Goal: Task Accomplishment & Management: Use online tool/utility

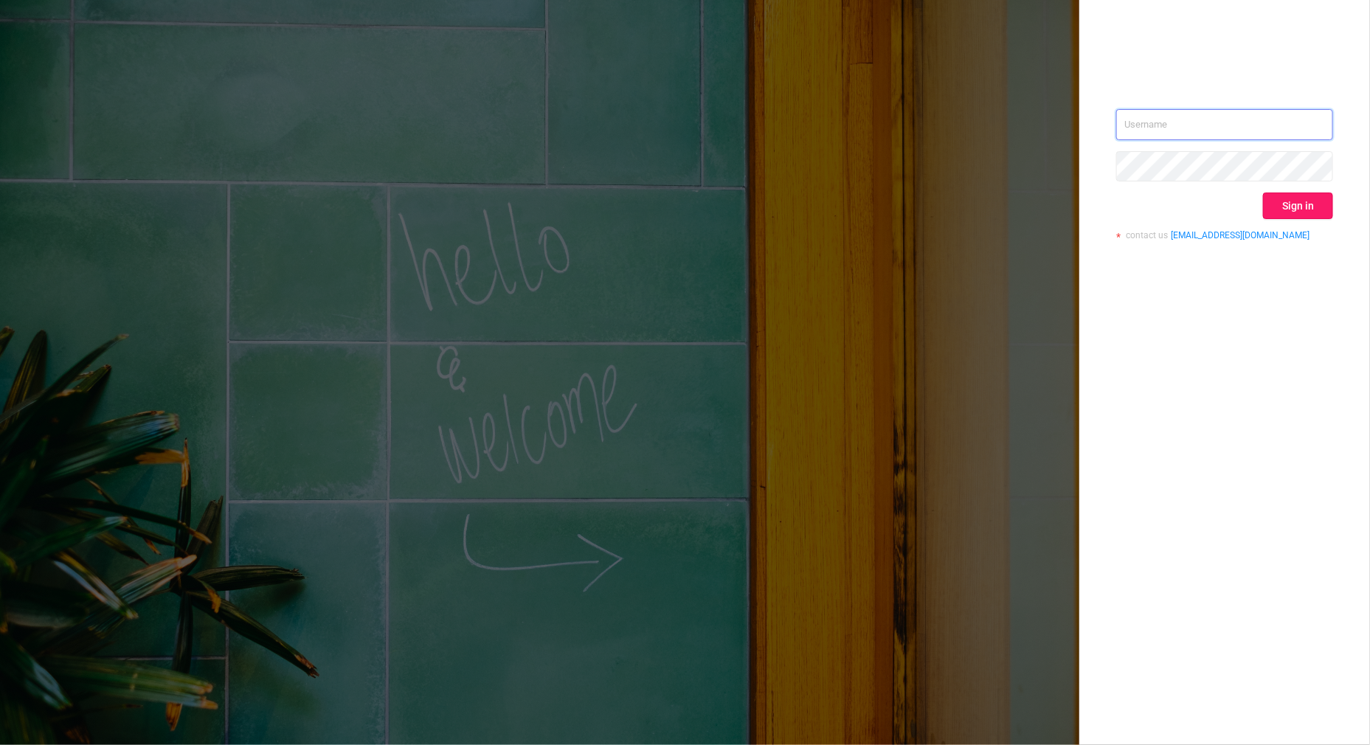
type input "[PERSON_NAME][EMAIL_ADDRESS][DOMAIN_NAME]"
click at [1285, 201] on button "Sign in" at bounding box center [1298, 206] width 70 height 27
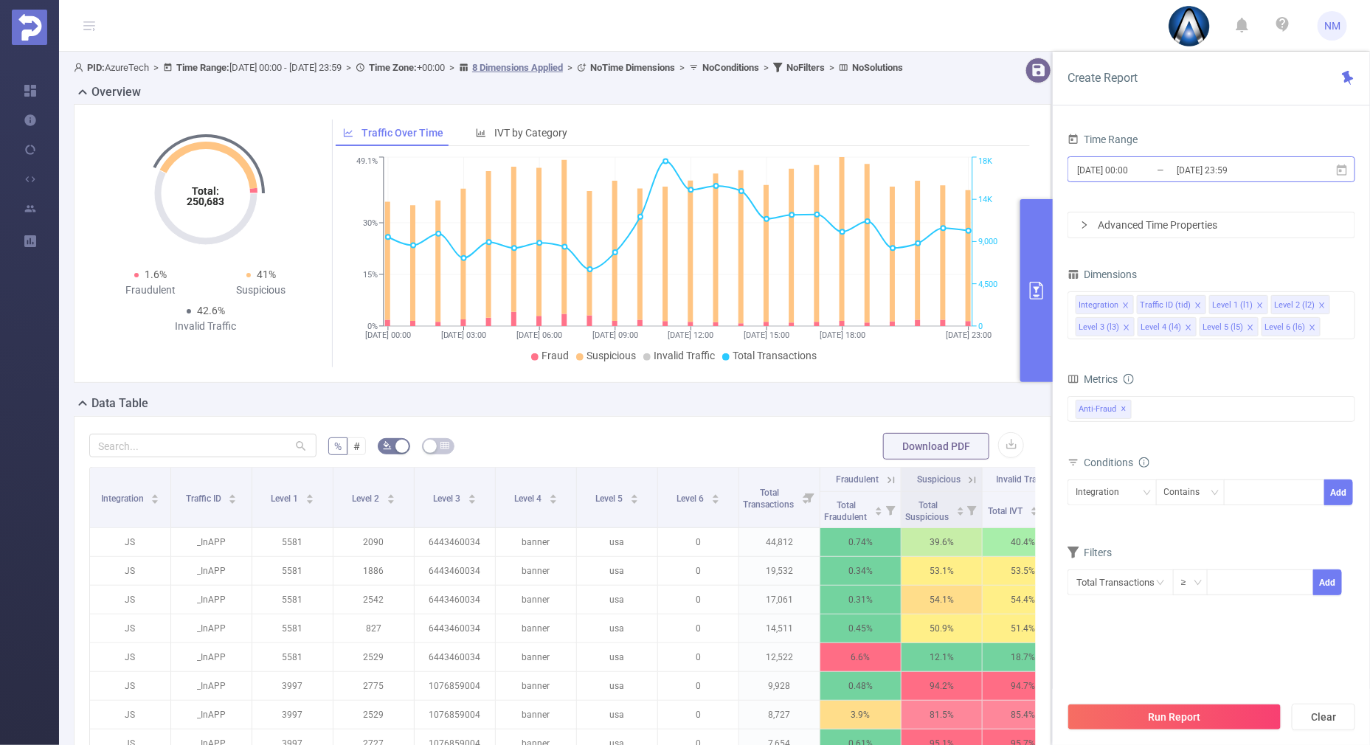
click at [1218, 169] on input "[DATE] 23:59" at bounding box center [1236, 170] width 120 height 20
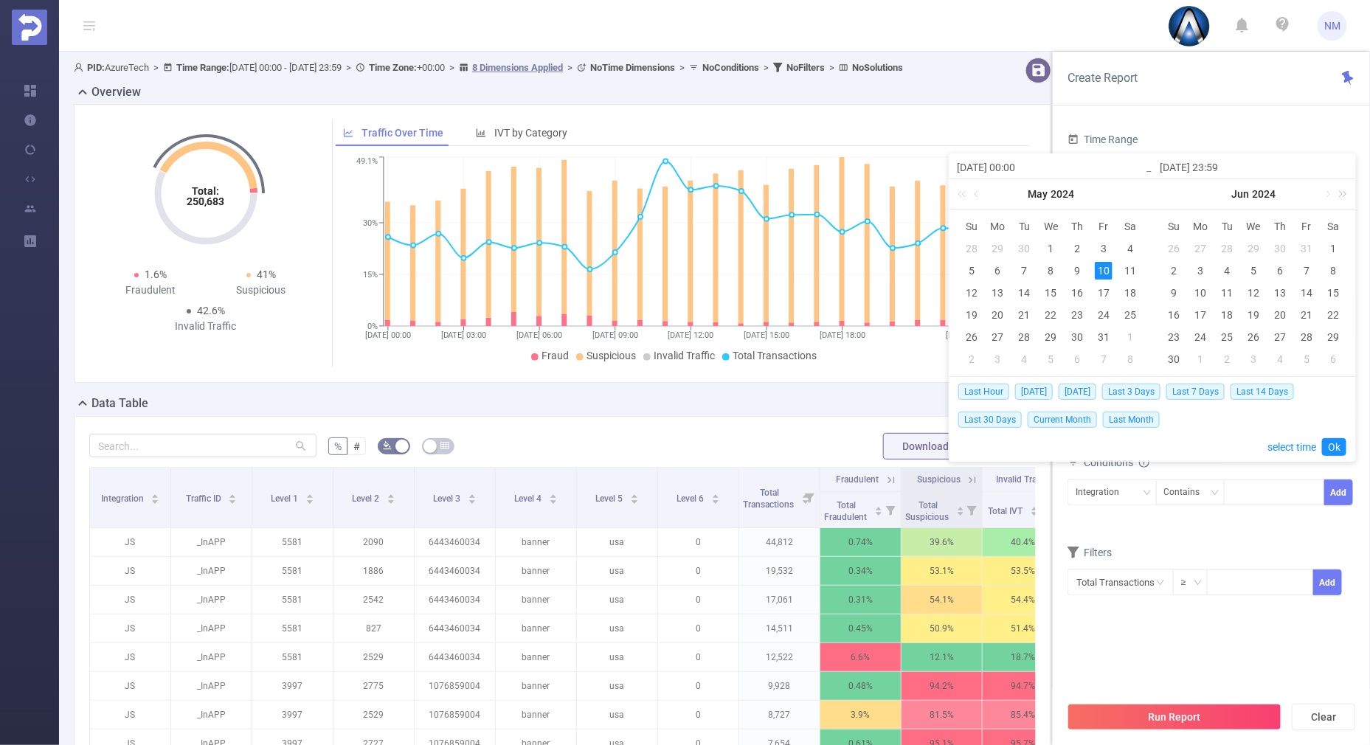
click at [1345, 195] on link at bounding box center [1340, 194] width 19 height 30
click at [1330, 195] on link at bounding box center [1327, 194] width 13 height 30
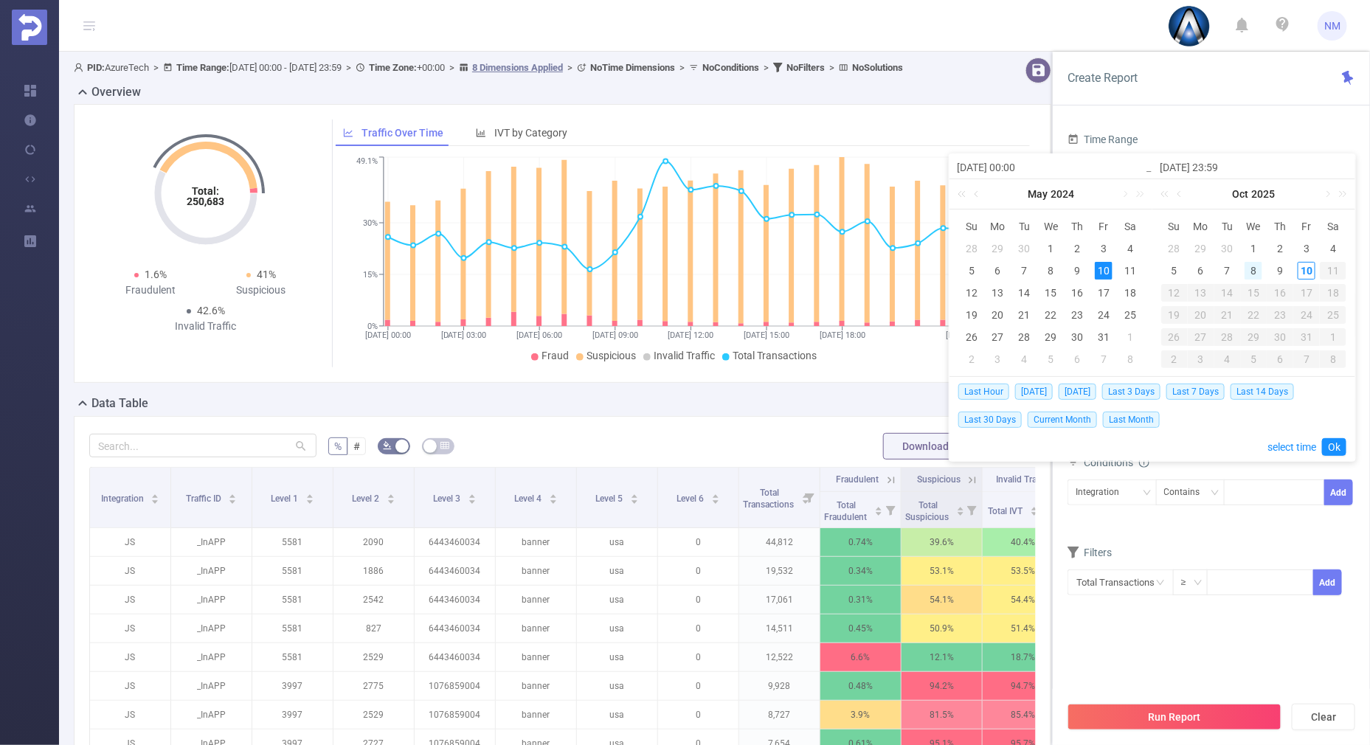
click at [1247, 267] on div "8" at bounding box center [1254, 271] width 18 height 18
click at [1305, 263] on div "10" at bounding box center [1307, 271] width 18 height 18
type input "[DATE] 00:00"
type input "[DATE] 23:59"
type input "[DATE] 00:00"
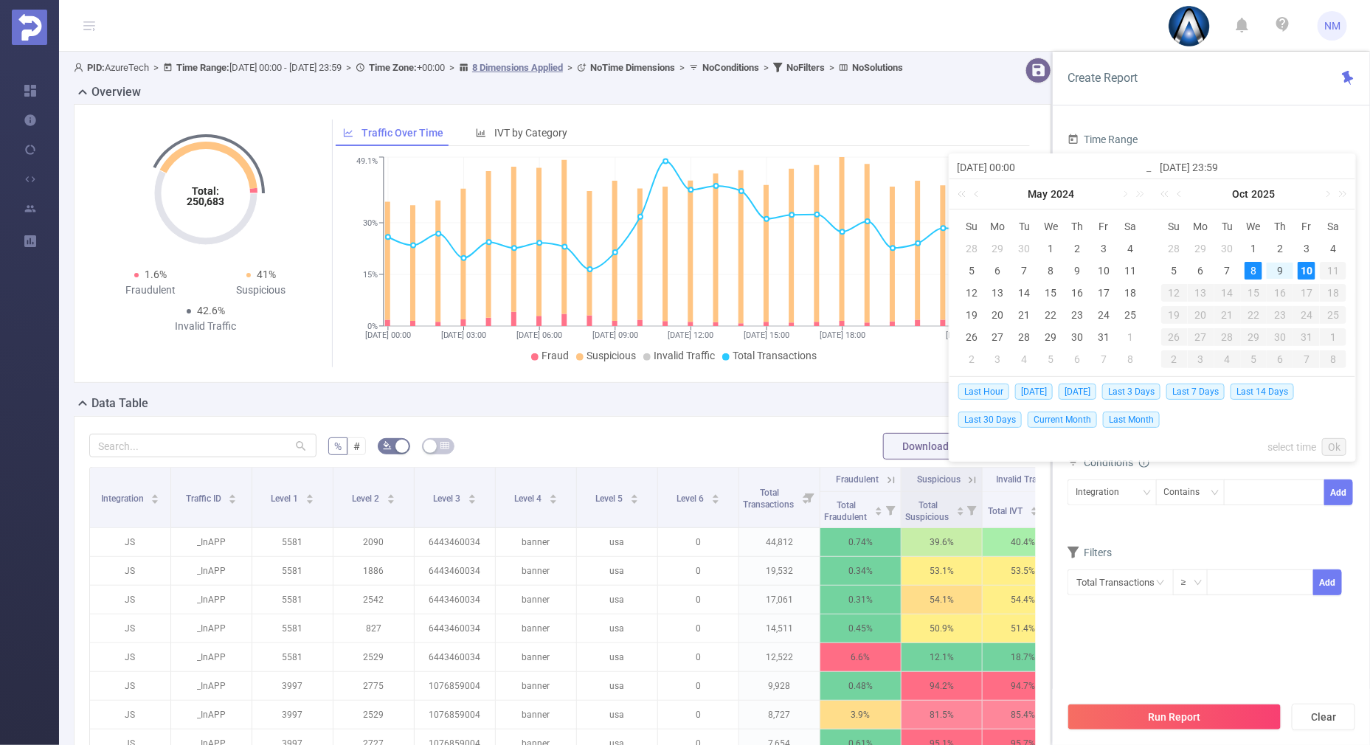
type input "[DATE] 23:59"
click at [1336, 443] on link "Ok" at bounding box center [1334, 447] width 24 height 18
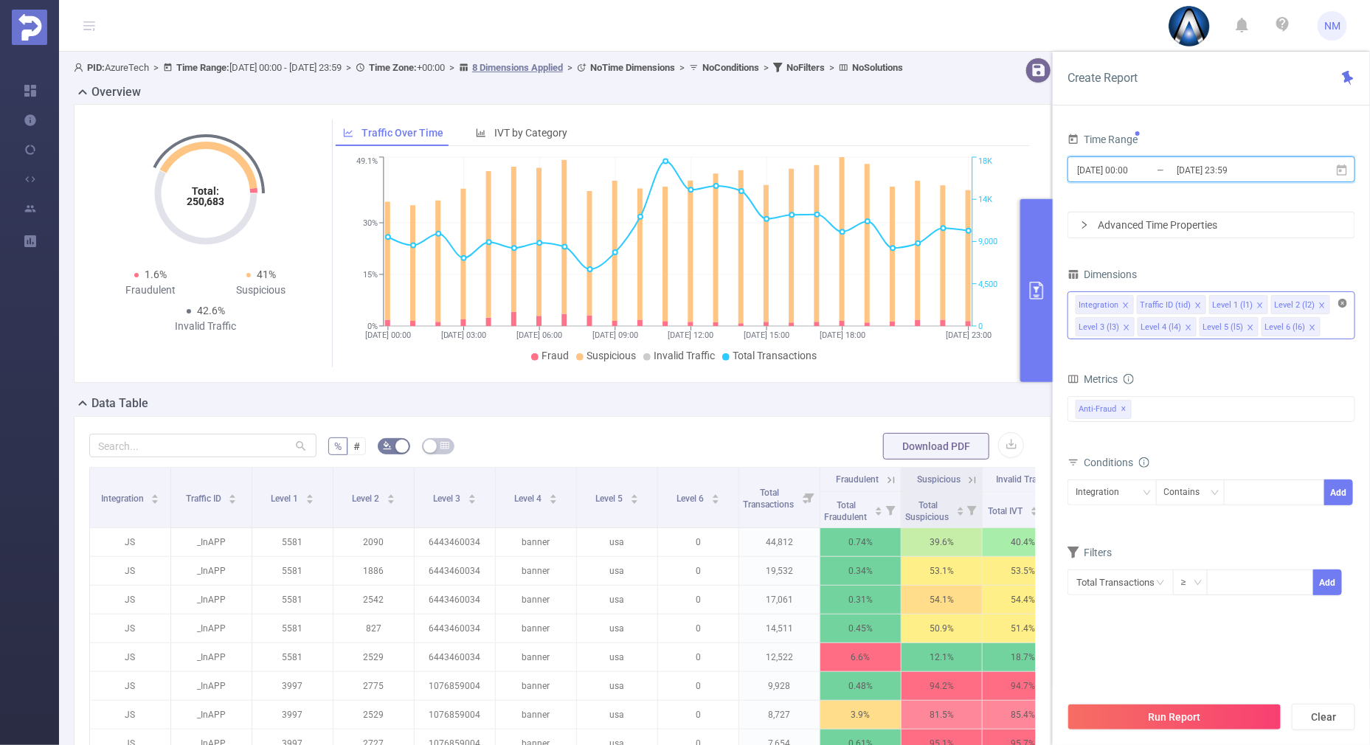
click at [1344, 304] on icon "icon: close-circle" at bounding box center [1343, 303] width 9 height 9
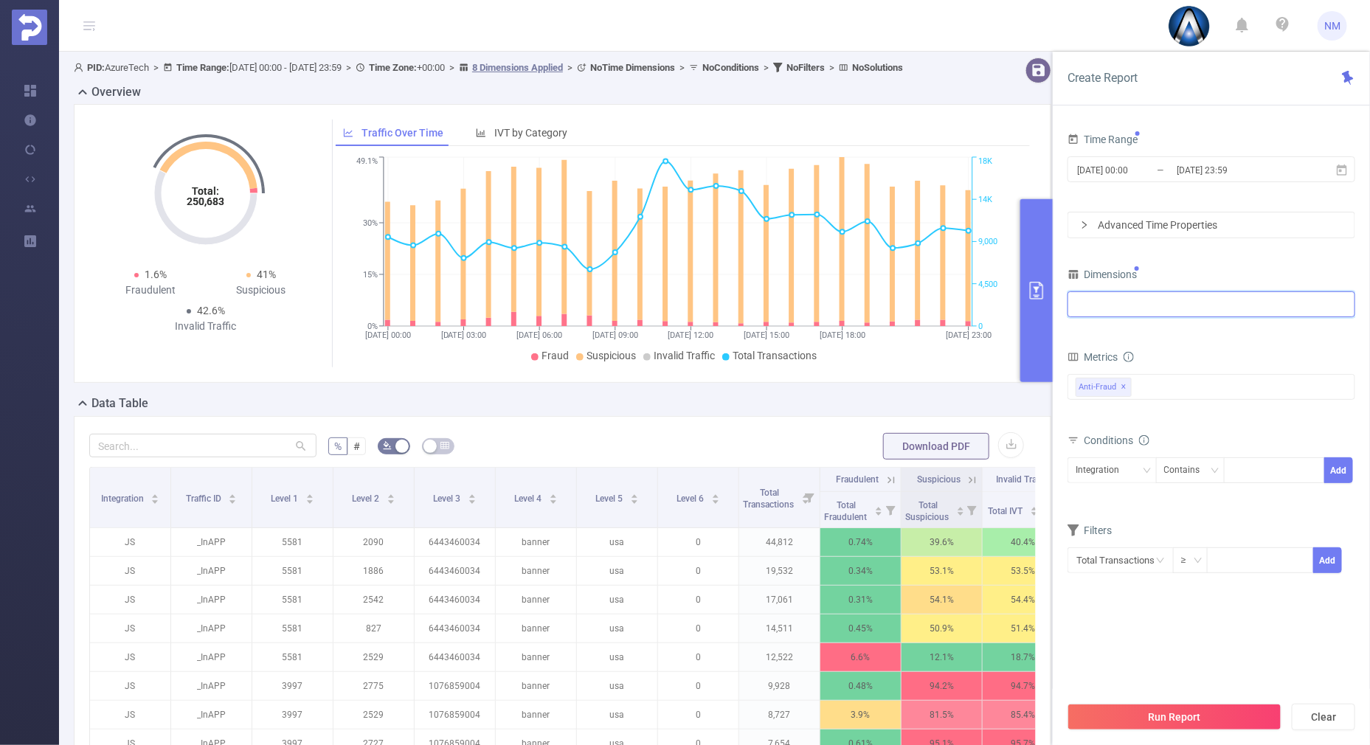
click at [1238, 309] on div at bounding box center [1212, 304] width 272 height 24
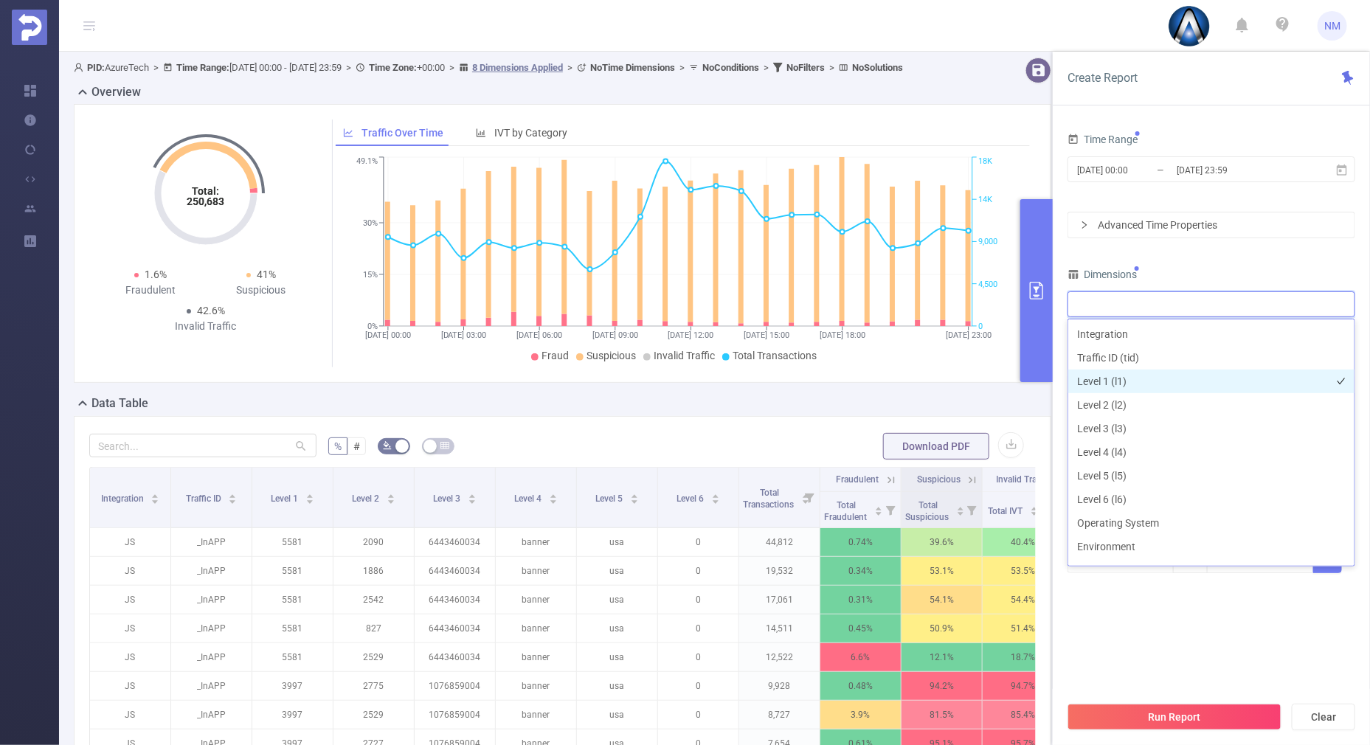
click at [1142, 380] on li "Level 1 (l1)" at bounding box center [1212, 382] width 286 height 24
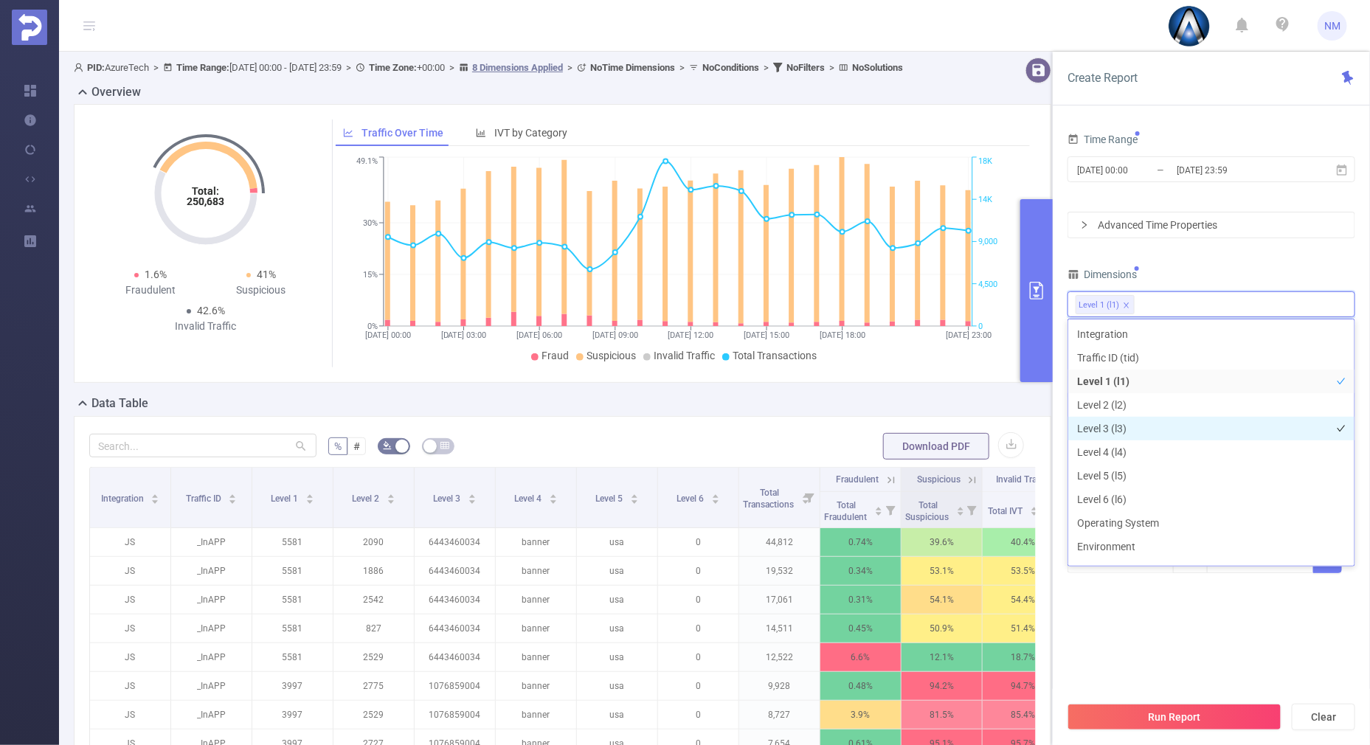
click at [1125, 424] on li "Level 3 (l3)" at bounding box center [1212, 429] width 286 height 24
click at [1191, 268] on div "Dimensions" at bounding box center [1212, 276] width 288 height 24
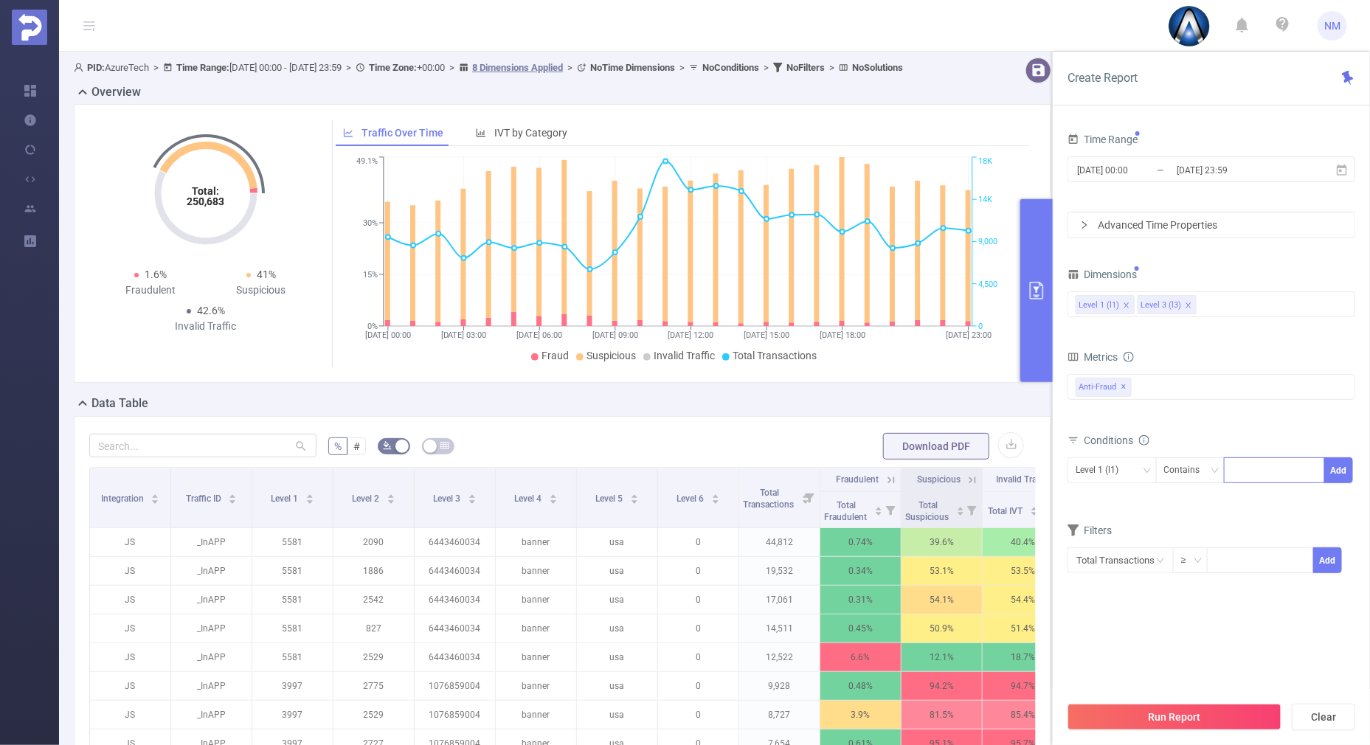
click at [1258, 467] on div at bounding box center [1274, 470] width 85 height 24
type input "22014"
click at [1328, 462] on button "Add" at bounding box center [1339, 471] width 29 height 26
click at [1110, 469] on div "Level 3 (l3)" at bounding box center [1102, 470] width 53 height 24
click at [1094, 495] on li "Level 1 (l1)" at bounding box center [1112, 500] width 89 height 24
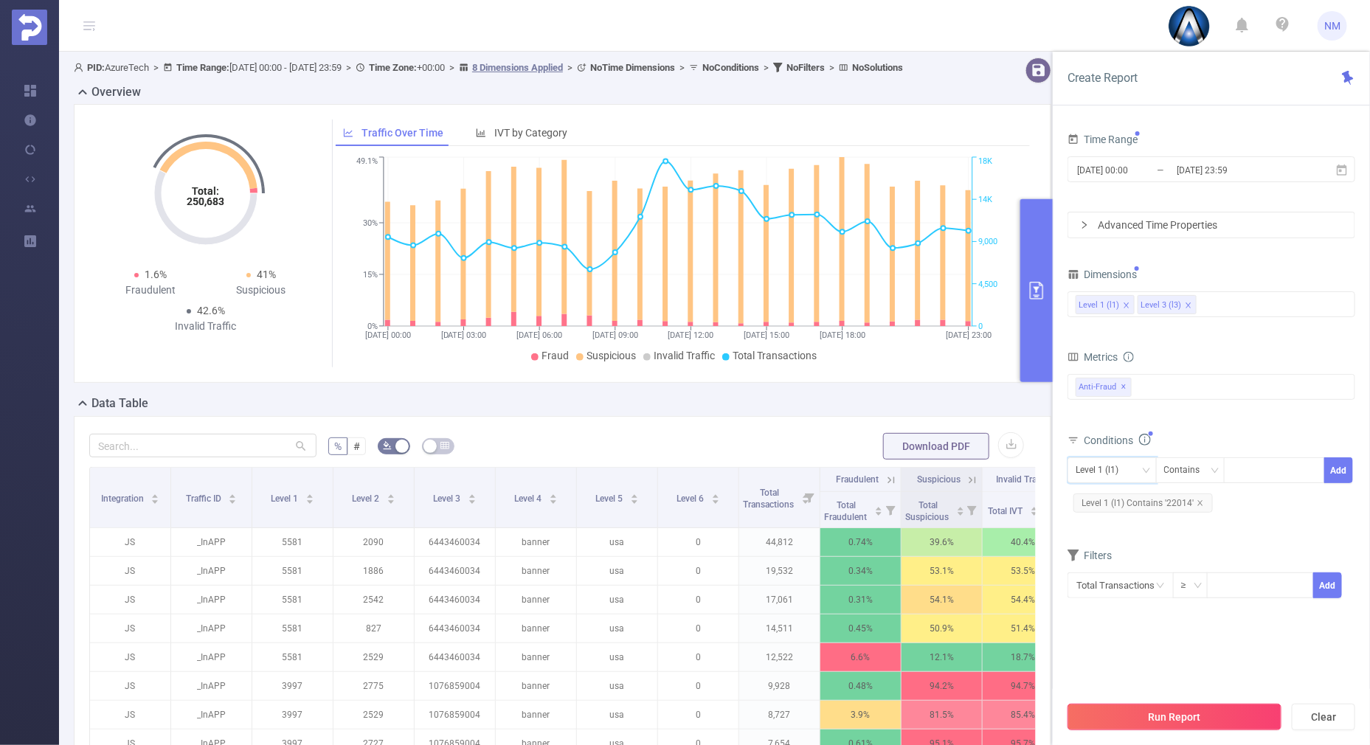
click at [1122, 720] on button "Run Report" at bounding box center [1175, 717] width 214 height 27
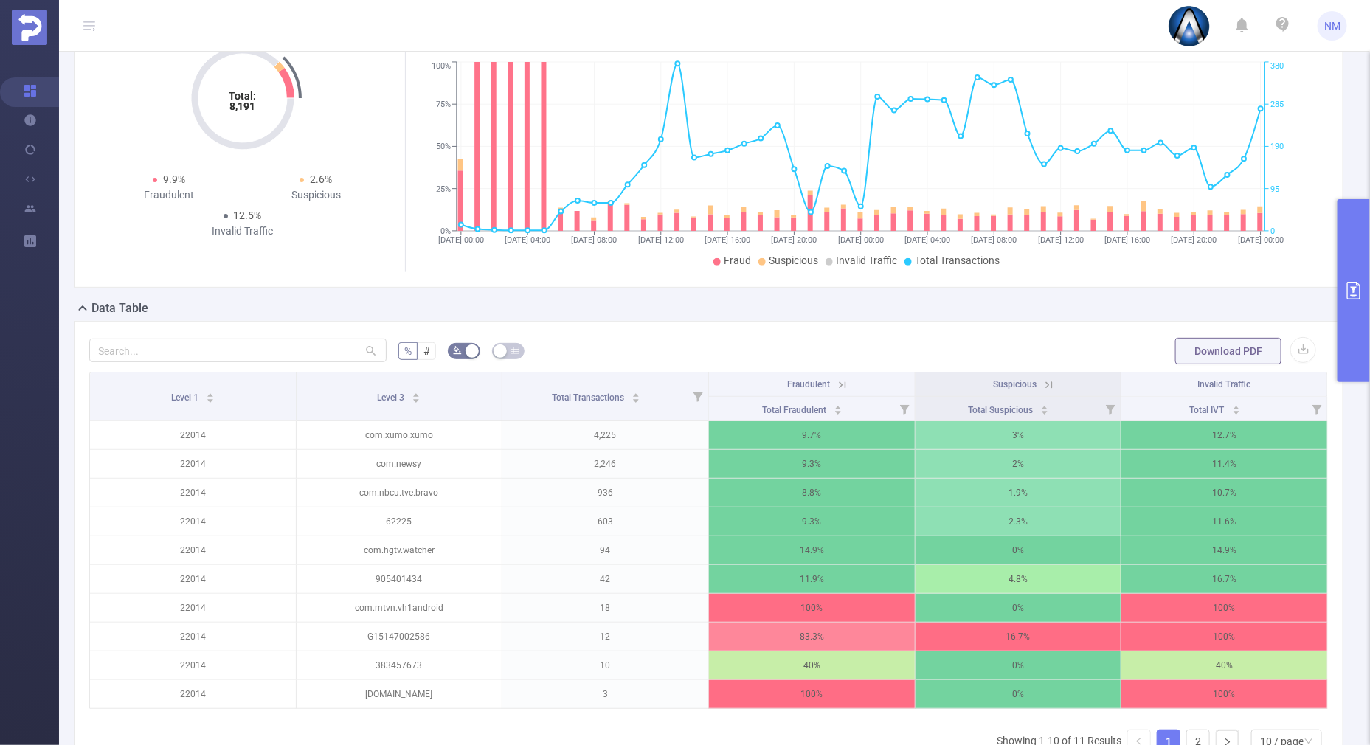
scroll to position [184, 0]
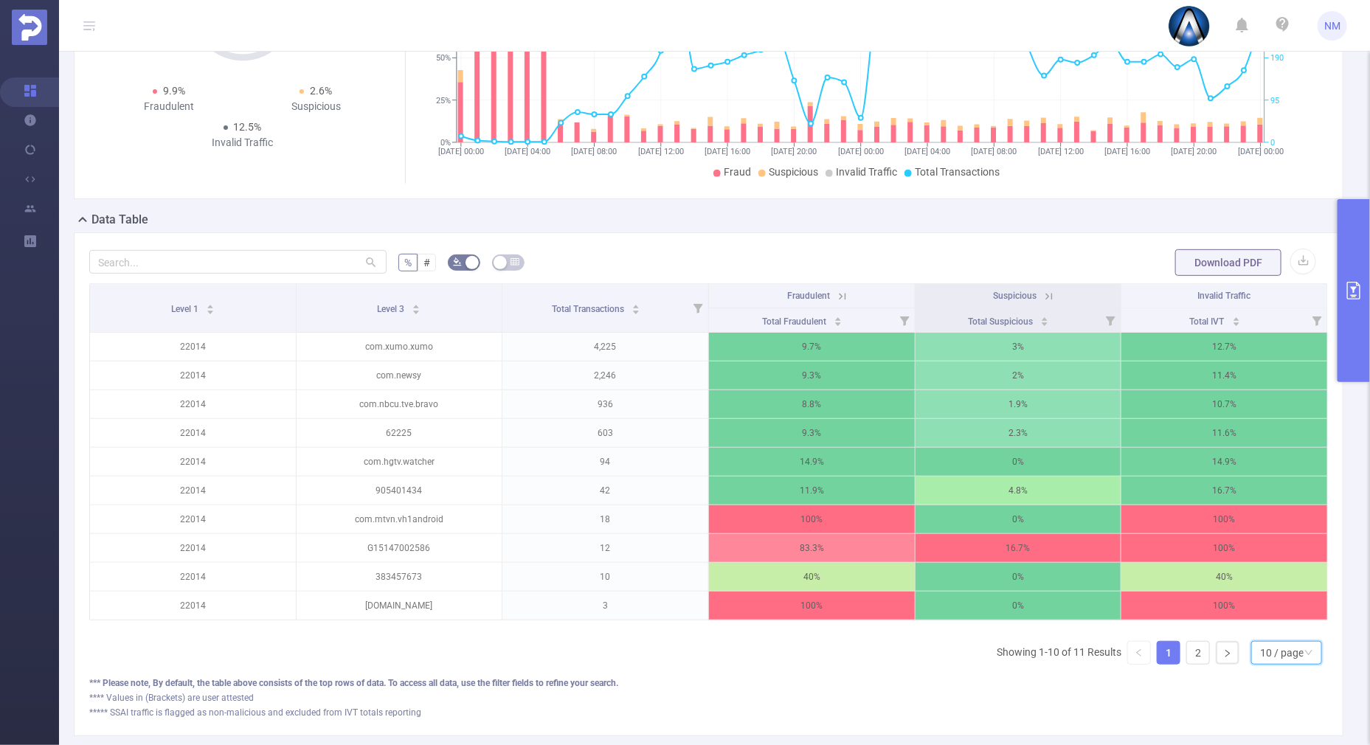
drag, startPoint x: 1285, startPoint y: 669, endPoint x: 1285, endPoint y: 650, distance: 19.2
click at [1285, 664] on div "10 / page" at bounding box center [1282, 653] width 44 height 22
click at [1269, 591] on li "30 / page" at bounding box center [1273, 592] width 71 height 24
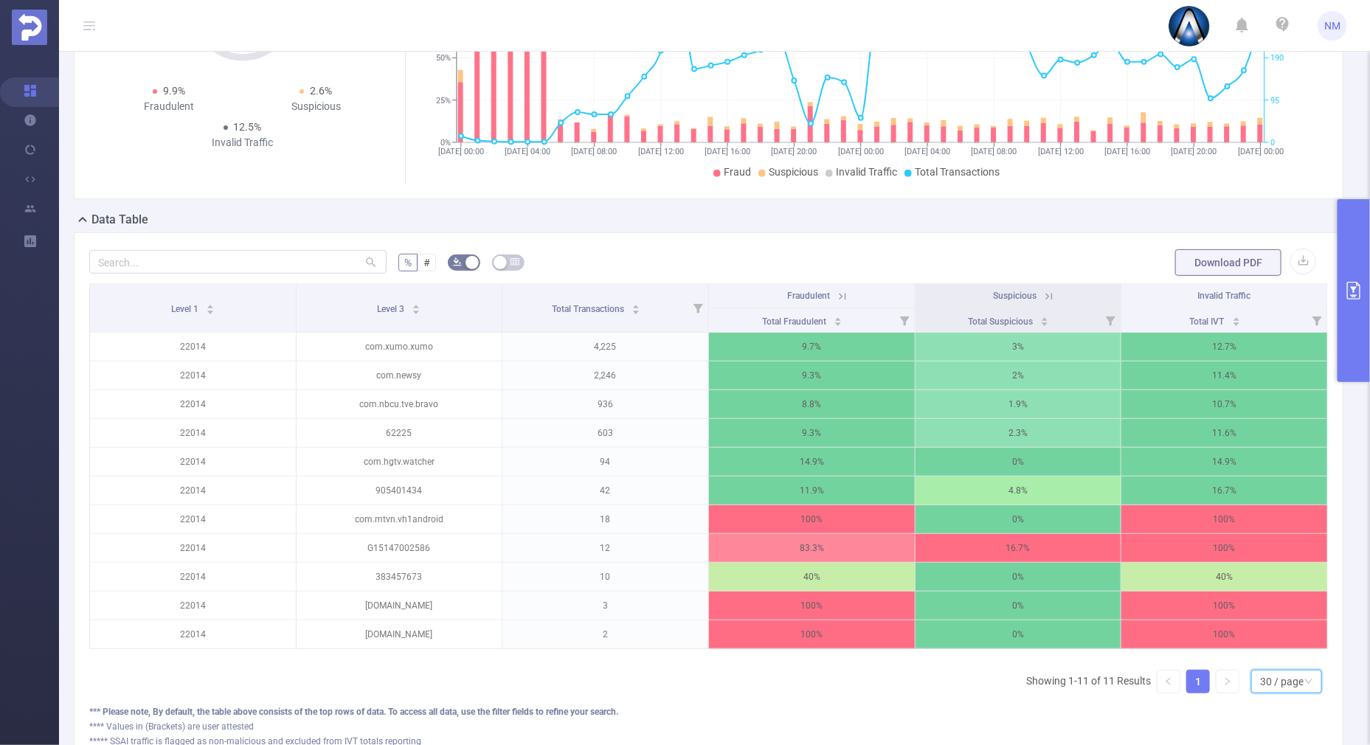
click at [839, 293] on icon at bounding box center [842, 296] width 7 height 7
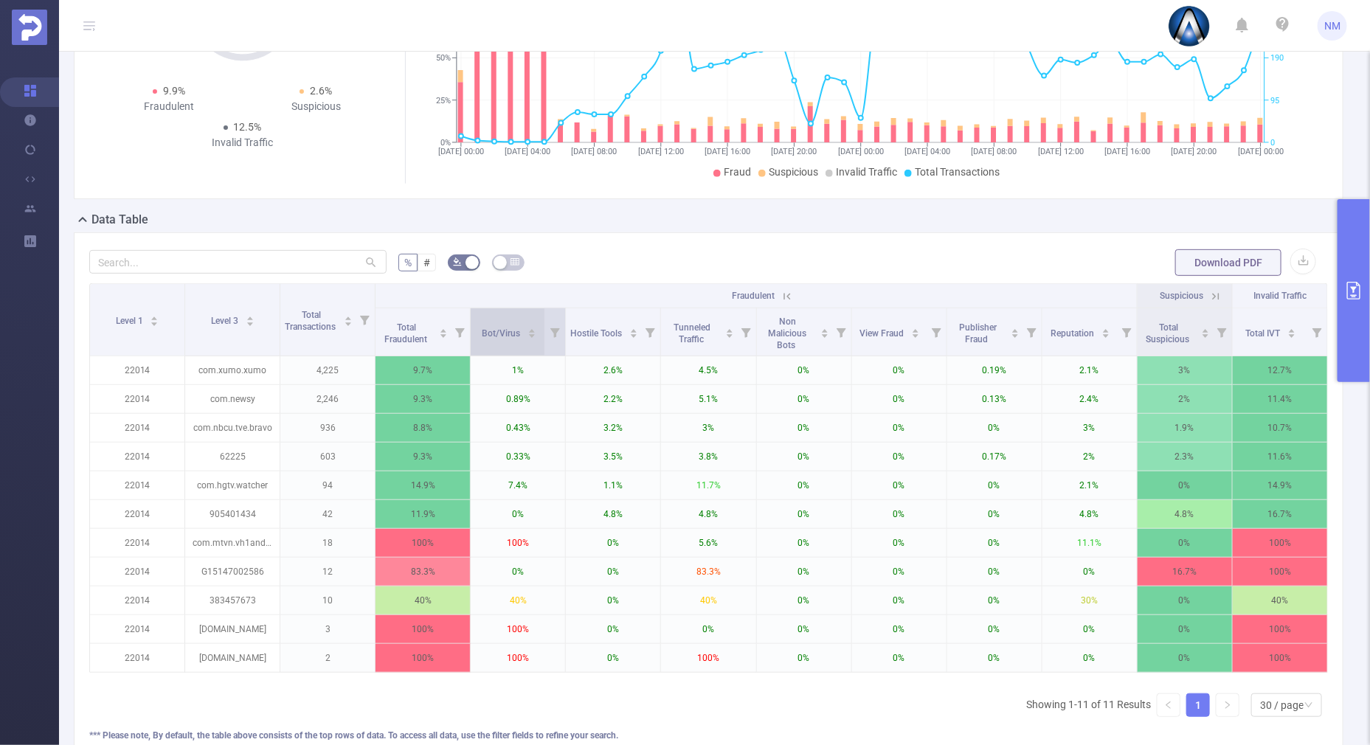
click at [529, 329] on icon "icon: caret-up" at bounding box center [532, 331] width 6 height 4
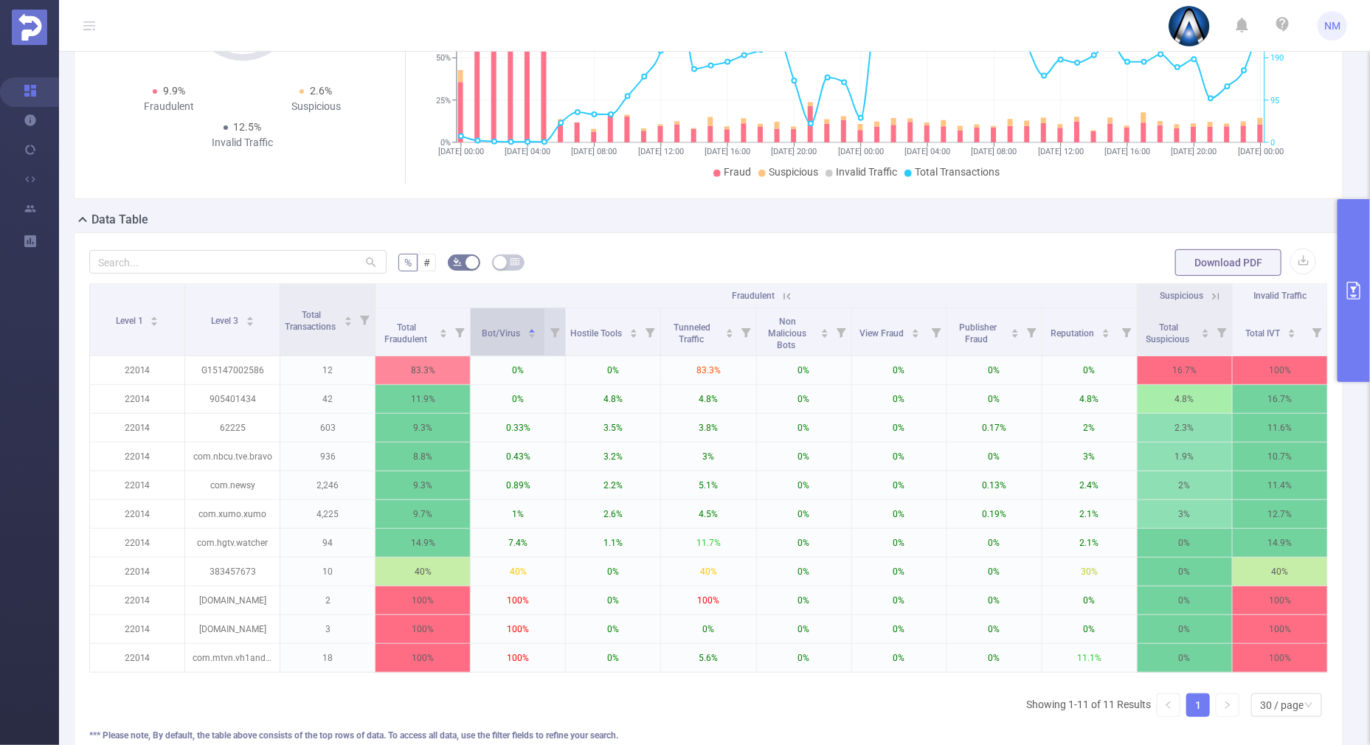
click at [529, 336] on icon "icon: caret-down" at bounding box center [532, 337] width 6 height 4
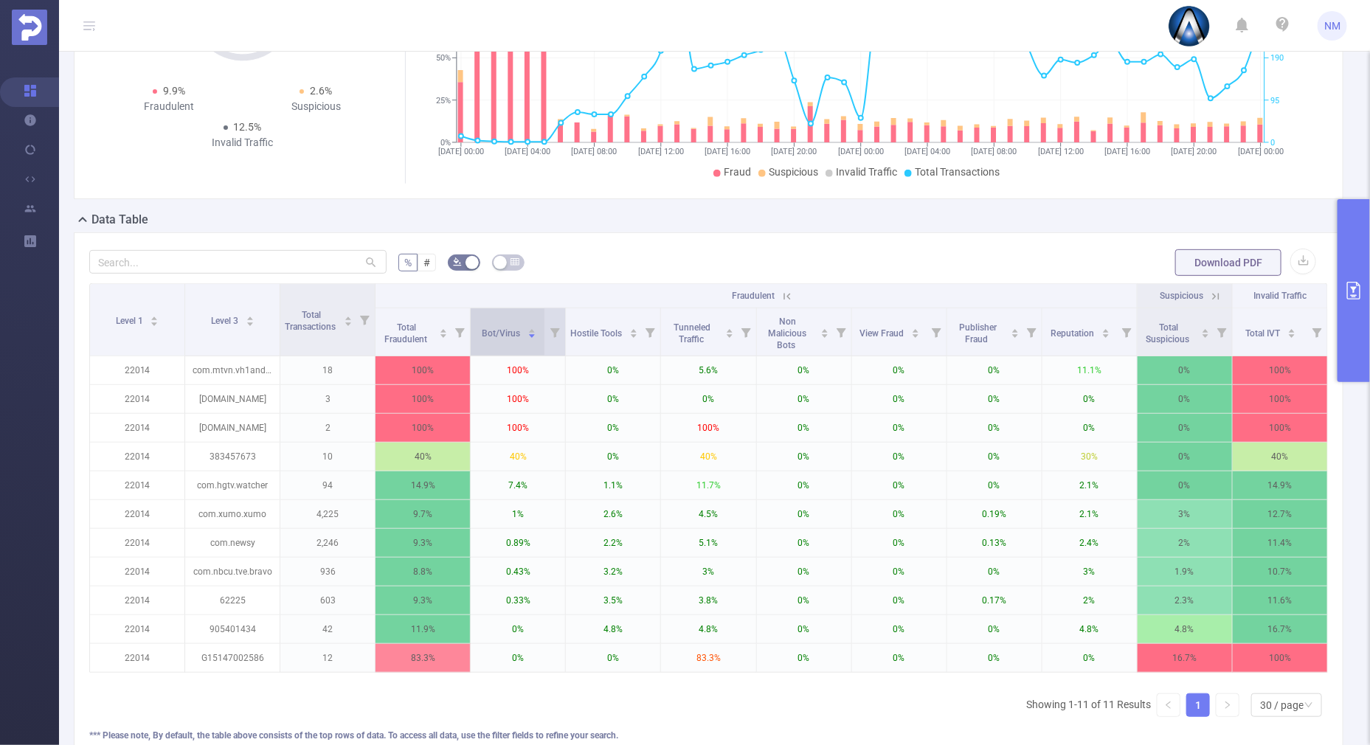
click at [529, 329] on icon "icon: caret-up" at bounding box center [532, 331] width 6 height 4
